Goal: Feedback & Contribution: Leave review/rating

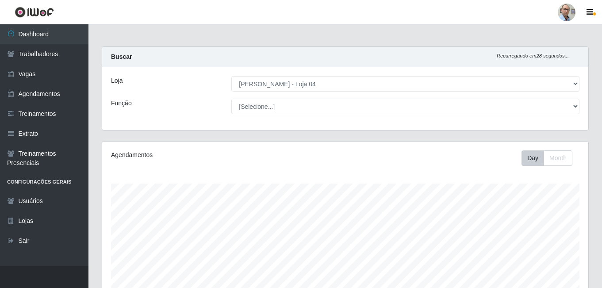
select select "251"
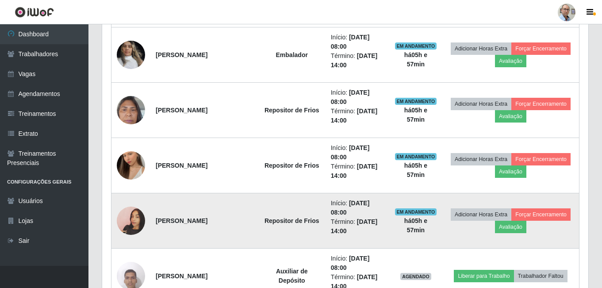
scroll to position [708, 0]
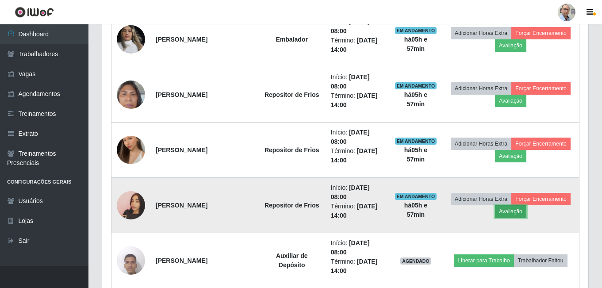
click at [521, 214] on button "Avaliação" at bounding box center [510, 211] width 31 height 12
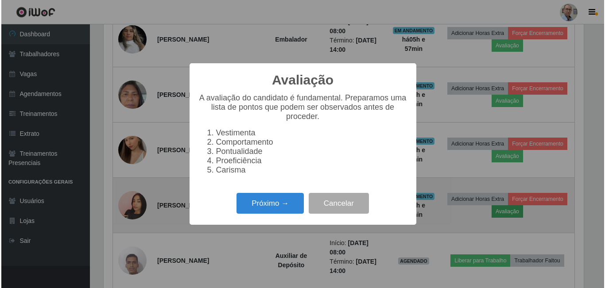
scroll to position [184, 482]
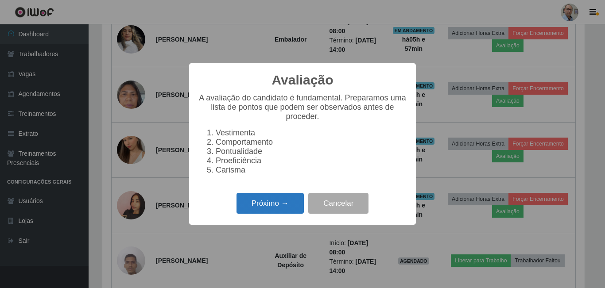
click at [292, 214] on button "Próximo →" at bounding box center [269, 203] width 67 height 21
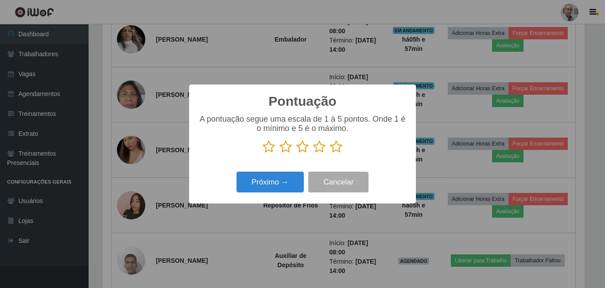
click at [333, 151] on icon at bounding box center [336, 146] width 12 height 13
click at [330, 154] on input "radio" at bounding box center [330, 154] width 0 height 0
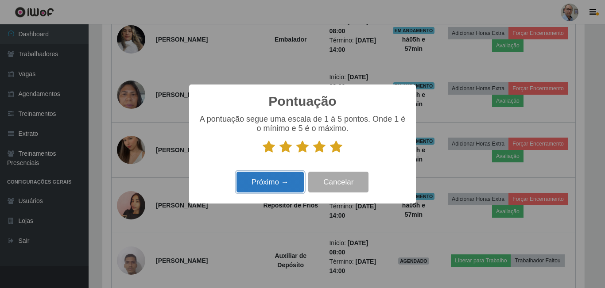
click at [268, 185] on button "Próximo →" at bounding box center [269, 182] width 67 height 21
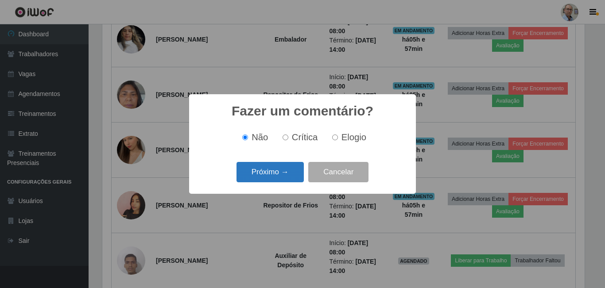
click at [269, 171] on button "Próximo →" at bounding box center [269, 172] width 67 height 21
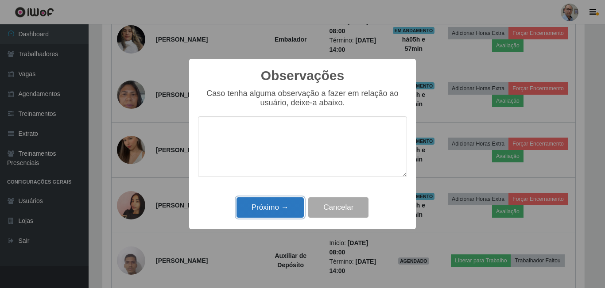
click at [272, 205] on button "Próximo →" at bounding box center [269, 207] width 67 height 21
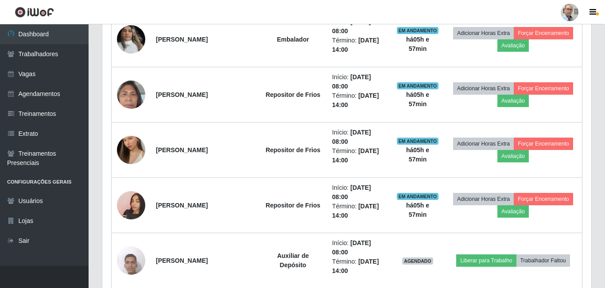
scroll to position [184, 486]
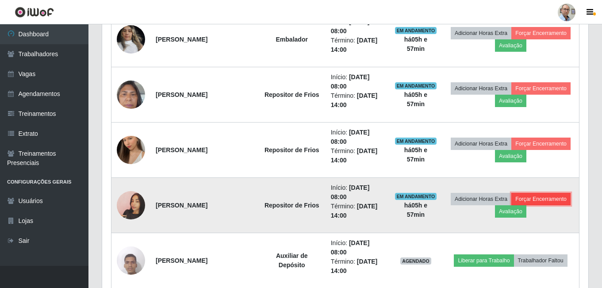
click at [541, 200] on button "Forçar Encerramento" at bounding box center [541, 199] width 59 height 12
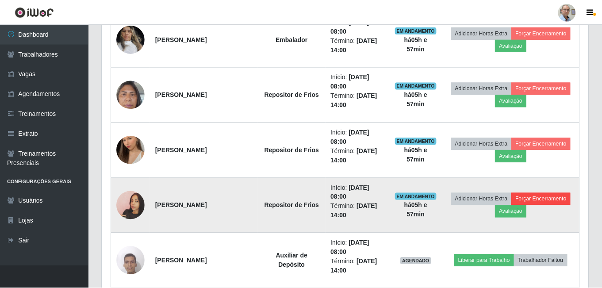
scroll to position [184, 482]
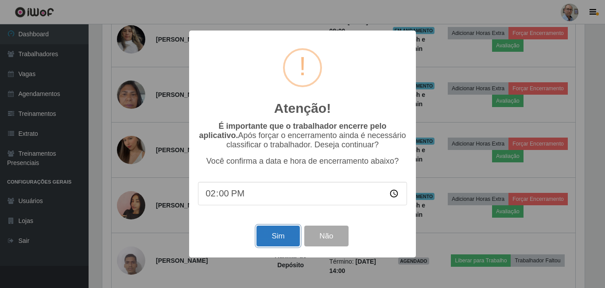
click at [282, 242] on button "Sim" at bounding box center [277, 236] width 43 height 21
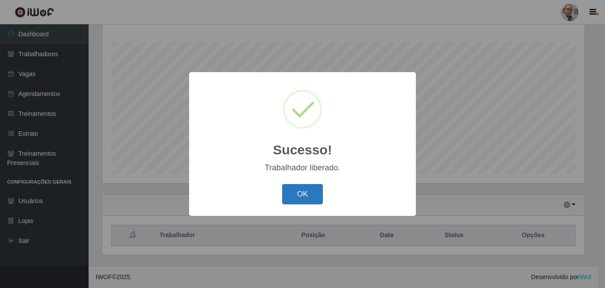
click at [295, 197] on button "OK" at bounding box center [302, 194] width 41 height 21
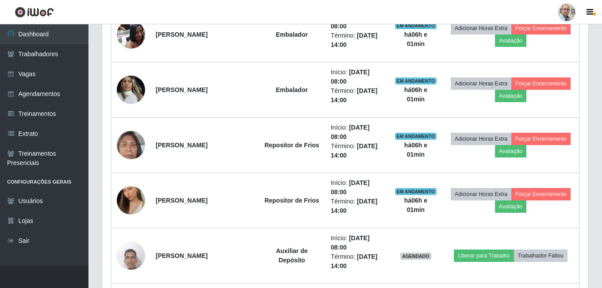
scroll to position [673, 0]
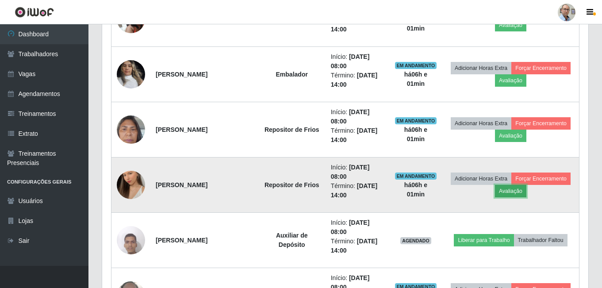
click at [514, 187] on button "Avaliação" at bounding box center [510, 191] width 31 height 12
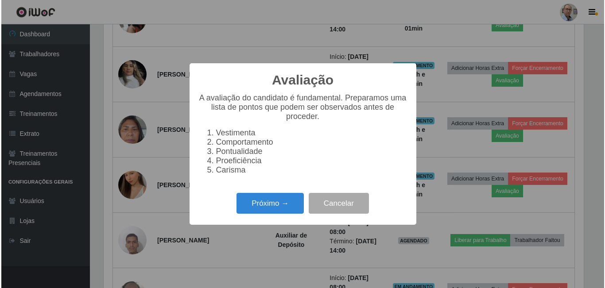
scroll to position [184, 482]
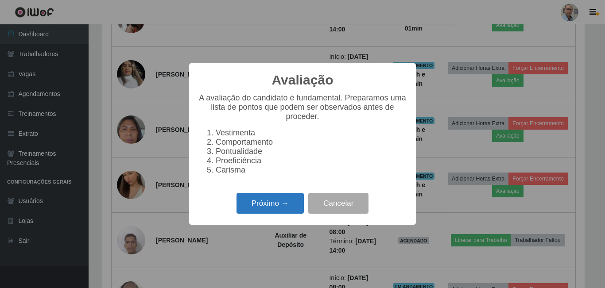
click at [281, 198] on button "Próximo →" at bounding box center [269, 203] width 67 height 21
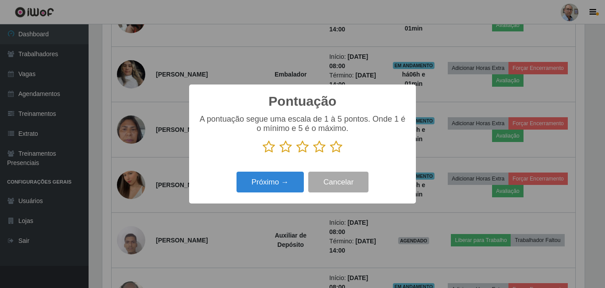
click at [337, 145] on icon at bounding box center [336, 146] width 12 height 13
click at [330, 154] on input "radio" at bounding box center [330, 154] width 0 height 0
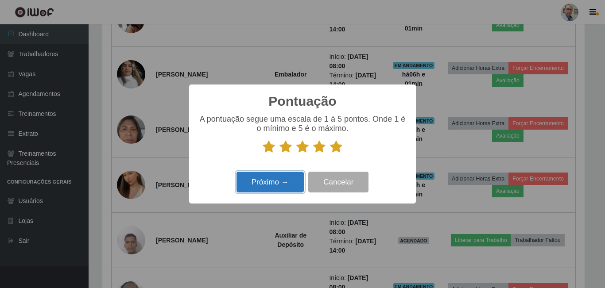
click at [278, 185] on button "Próximo →" at bounding box center [269, 182] width 67 height 21
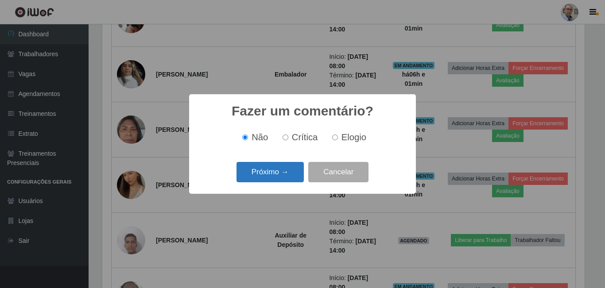
click at [278, 169] on button "Próximo →" at bounding box center [269, 172] width 67 height 21
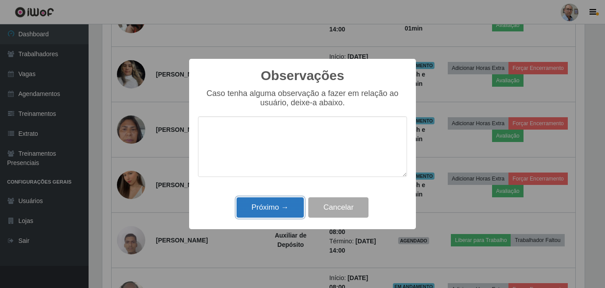
click at [285, 218] on button "Próximo →" at bounding box center [269, 207] width 67 height 21
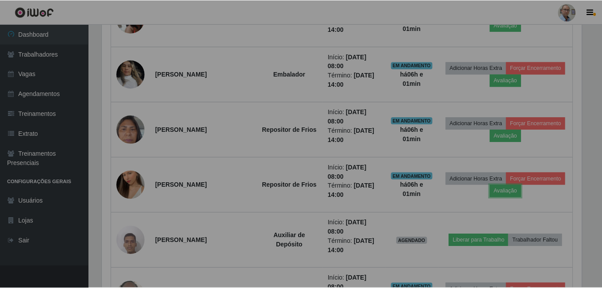
scroll to position [184, 486]
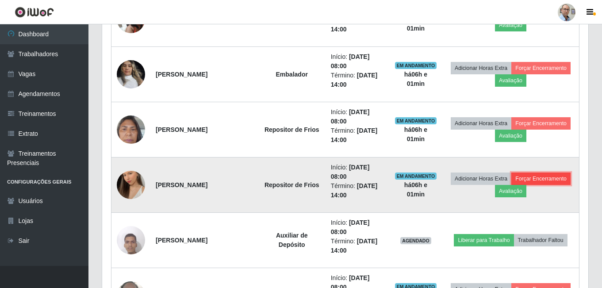
click at [525, 177] on button "Forçar Encerramento" at bounding box center [541, 179] width 59 height 12
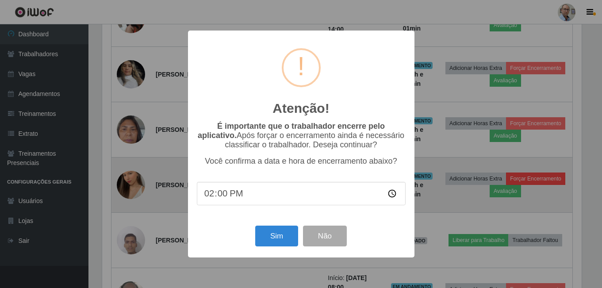
scroll to position [184, 482]
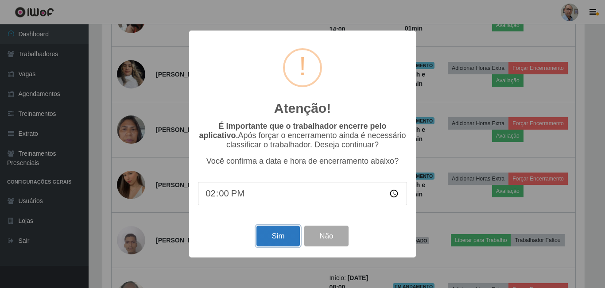
click at [280, 239] on button "Sim" at bounding box center [277, 236] width 43 height 21
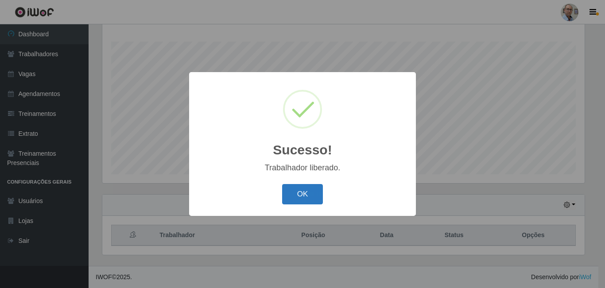
click at [320, 185] on button "OK" at bounding box center [302, 194] width 41 height 21
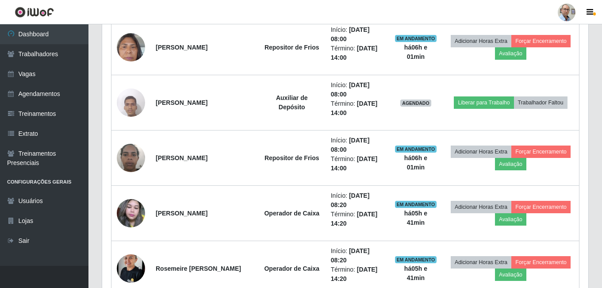
scroll to position [762, 0]
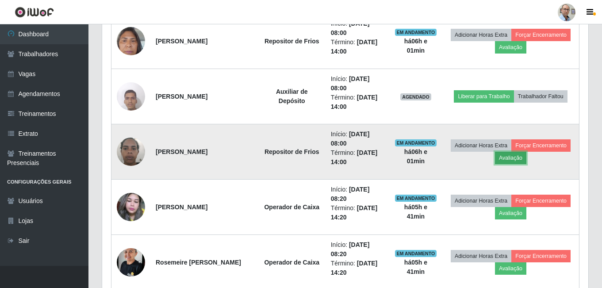
click at [509, 162] on button "Avaliação" at bounding box center [510, 158] width 31 height 12
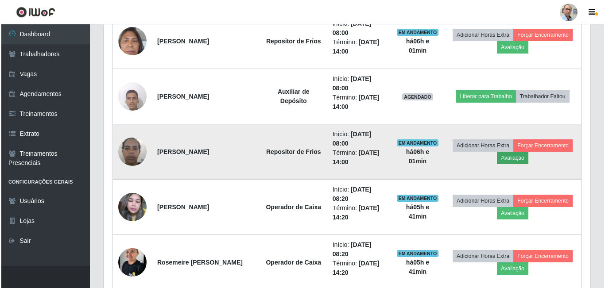
scroll to position [184, 482]
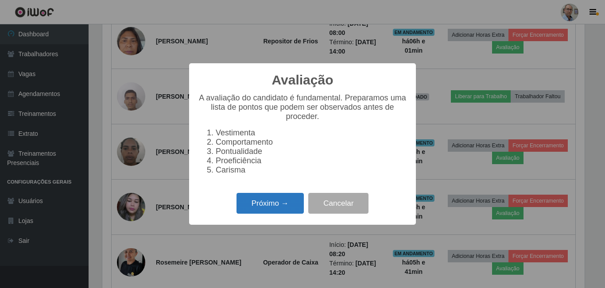
click at [279, 206] on button "Próximo →" at bounding box center [269, 203] width 67 height 21
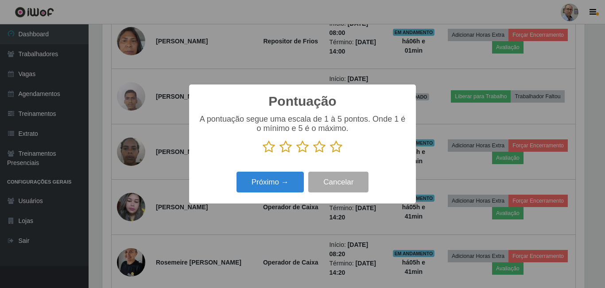
click at [343, 147] on p at bounding box center [302, 146] width 209 height 13
click at [337, 149] on icon at bounding box center [336, 146] width 12 height 13
click at [330, 154] on input "radio" at bounding box center [330, 154] width 0 height 0
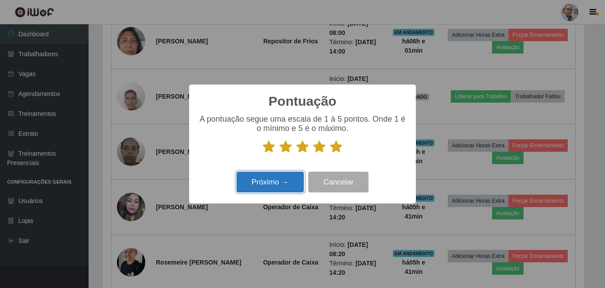
click at [273, 173] on button "Próximo →" at bounding box center [269, 182] width 67 height 21
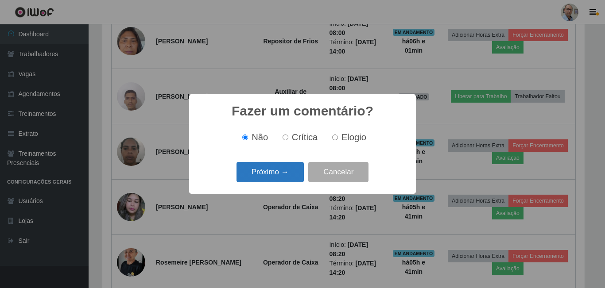
click at [272, 176] on button "Próximo →" at bounding box center [269, 172] width 67 height 21
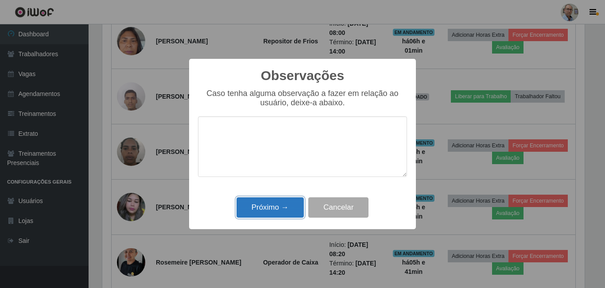
click at [274, 205] on button "Próximo →" at bounding box center [269, 207] width 67 height 21
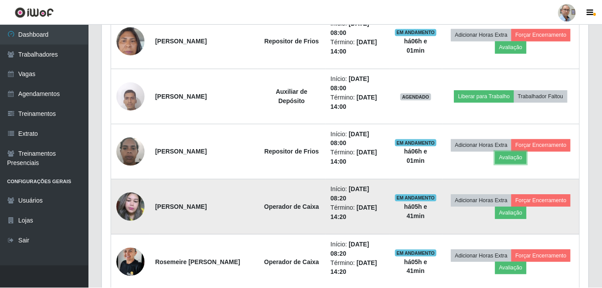
scroll to position [184, 486]
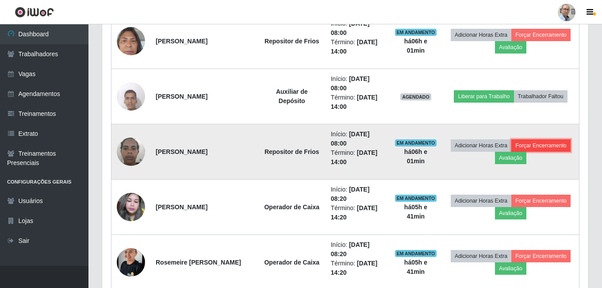
click at [552, 142] on button "Forçar Encerramento" at bounding box center [541, 145] width 59 height 12
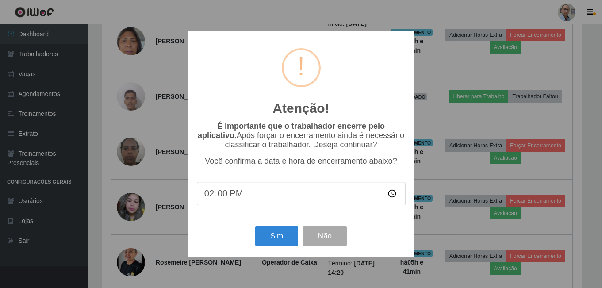
scroll to position [184, 482]
click at [286, 238] on button "Sim" at bounding box center [277, 236] width 43 height 21
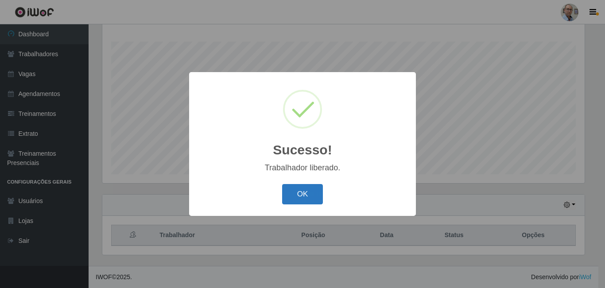
click at [310, 197] on button "OK" at bounding box center [302, 194] width 41 height 21
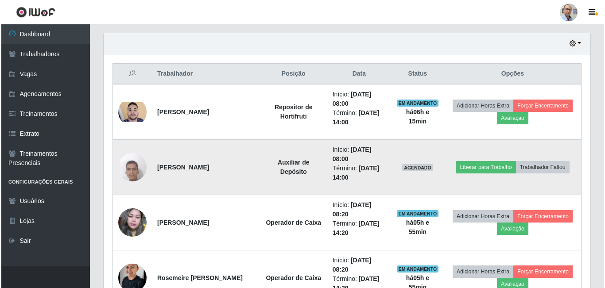
scroll to position [319, 0]
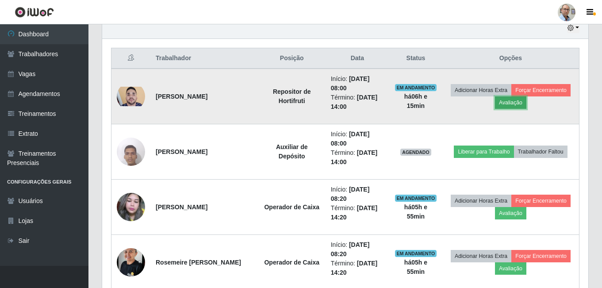
click at [506, 101] on button "Avaliação" at bounding box center [510, 102] width 31 height 12
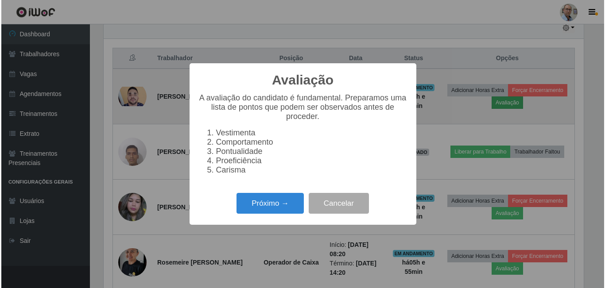
scroll to position [184, 482]
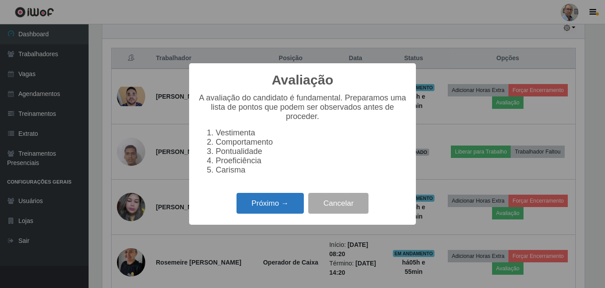
click at [261, 211] on button "Próximo →" at bounding box center [269, 203] width 67 height 21
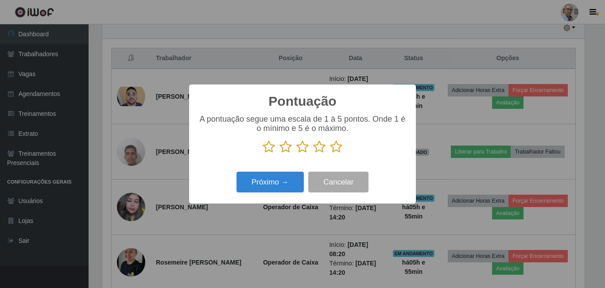
scroll to position [442468, 442170]
click at [331, 149] on icon at bounding box center [336, 146] width 12 height 13
click at [330, 154] on input "radio" at bounding box center [330, 154] width 0 height 0
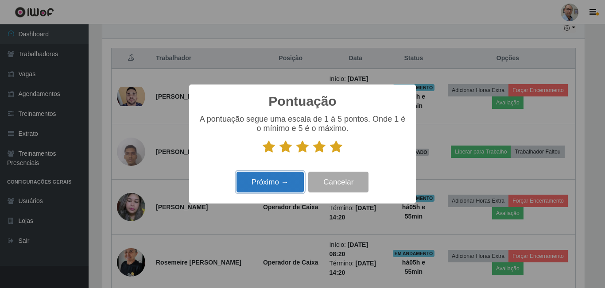
click at [255, 176] on button "Próximo →" at bounding box center [269, 182] width 67 height 21
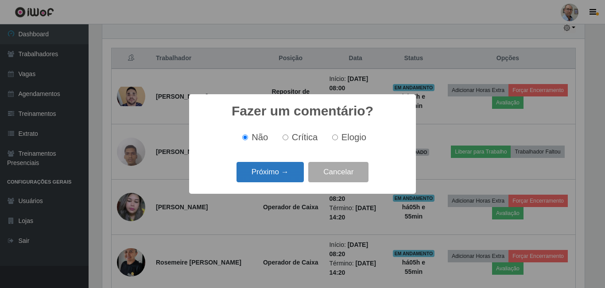
click at [264, 176] on button "Próximo →" at bounding box center [269, 172] width 67 height 21
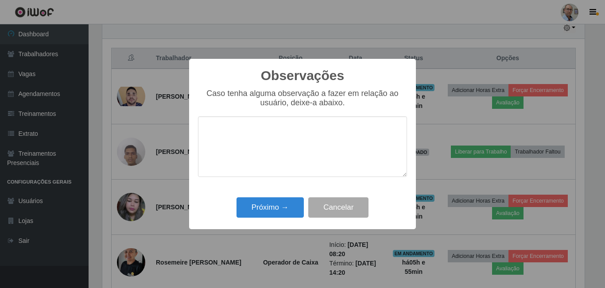
click at [274, 197] on div "Próximo → Cancelar" at bounding box center [302, 207] width 209 height 25
click at [274, 200] on button "Próximo →" at bounding box center [269, 207] width 67 height 21
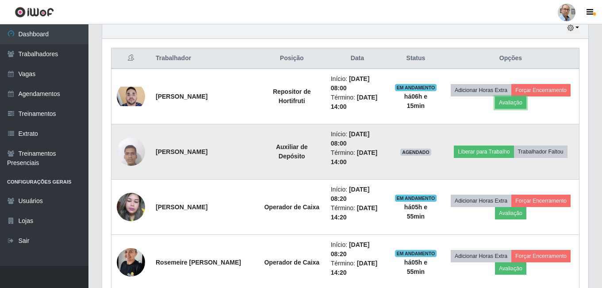
scroll to position [184, 486]
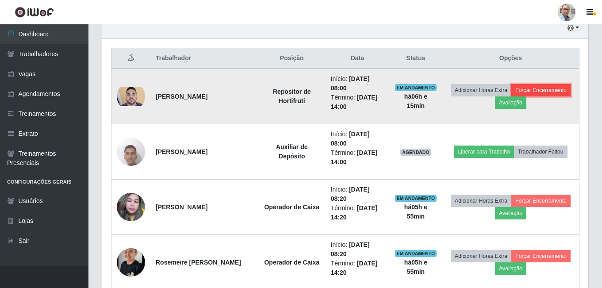
click at [563, 86] on button "Forçar Encerramento" at bounding box center [541, 90] width 59 height 12
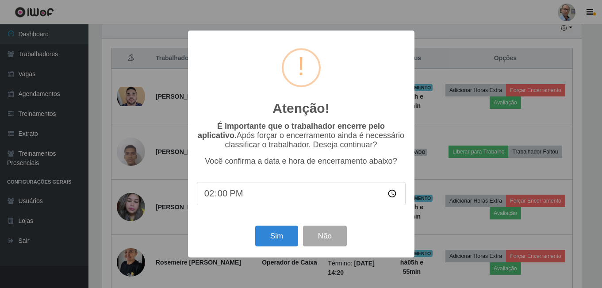
scroll to position [184, 482]
click at [274, 233] on button "Sim" at bounding box center [277, 236] width 43 height 21
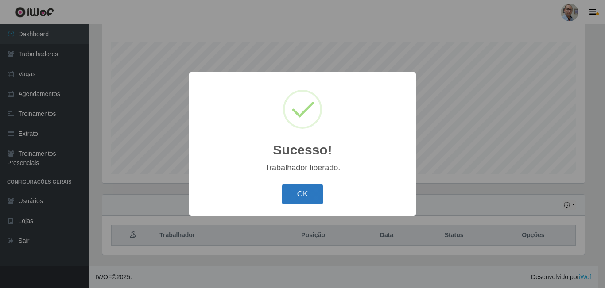
click at [302, 193] on button "OK" at bounding box center [302, 194] width 41 height 21
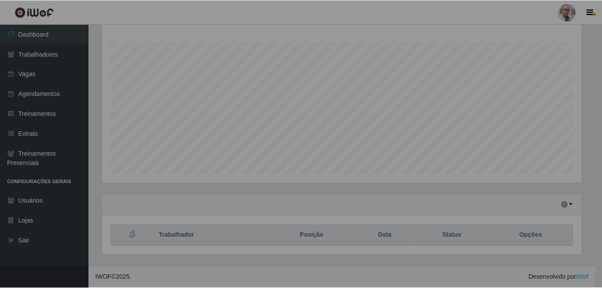
scroll to position [184, 486]
